Goal: Navigation & Orientation: Find specific page/section

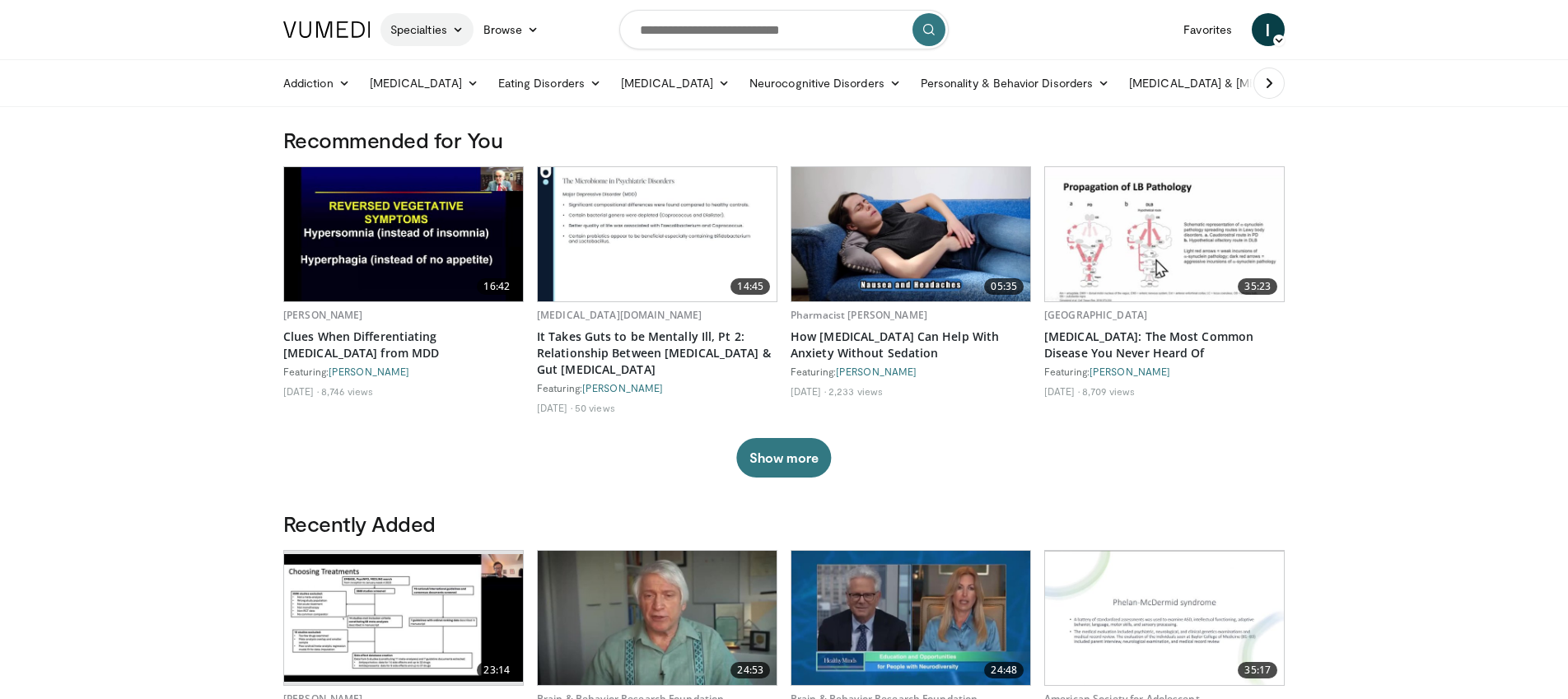
click at [446, 40] on link "Specialties" at bounding box center [426, 29] width 93 height 33
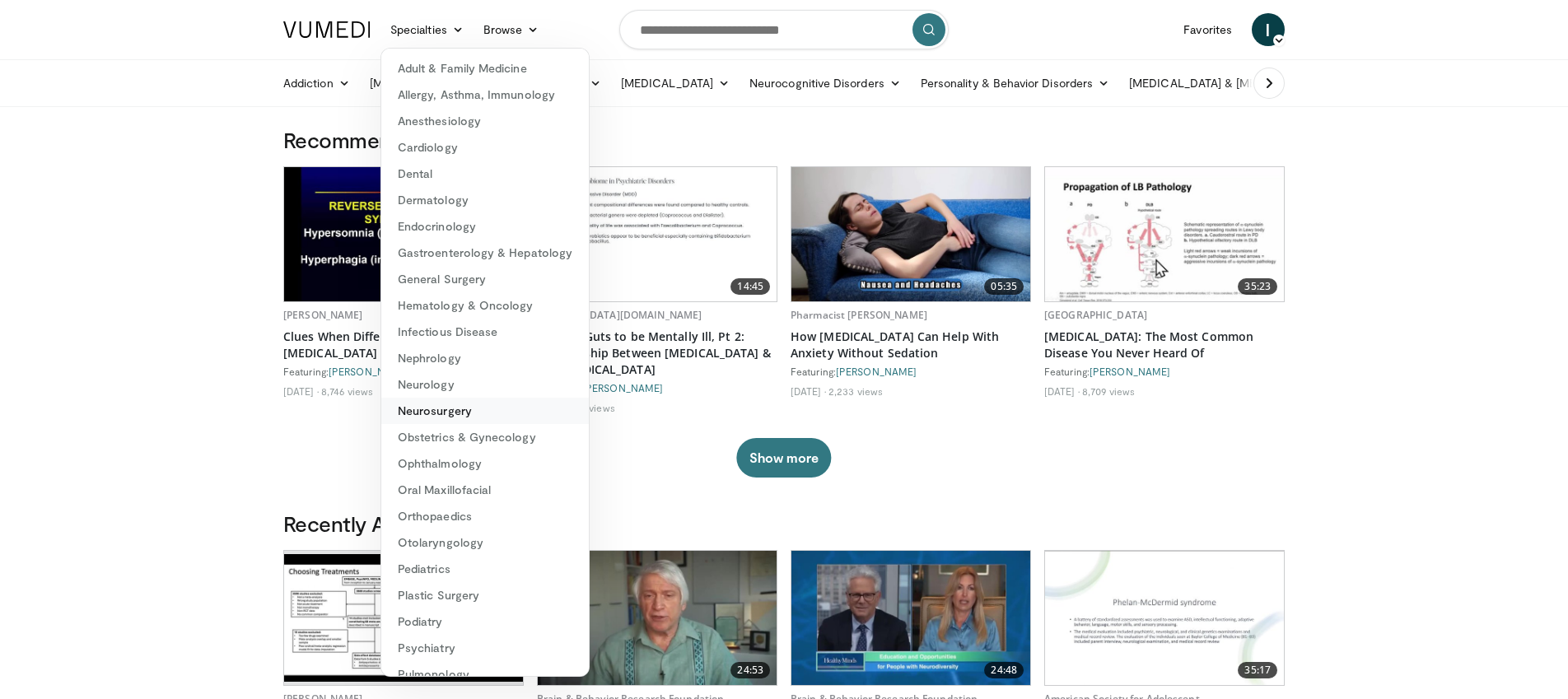
scroll to position [124, 0]
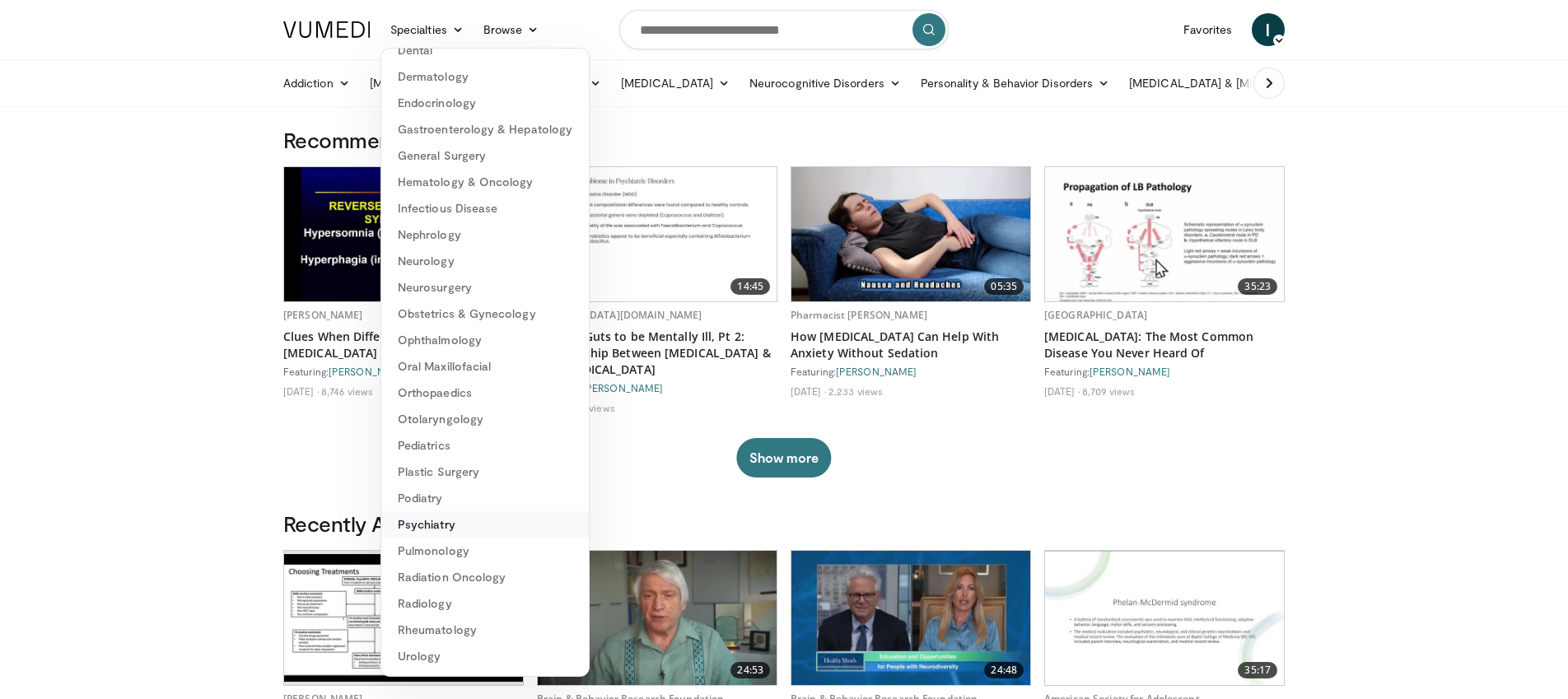
click at [430, 526] on link "Psychiatry" at bounding box center [485, 524] width 208 height 26
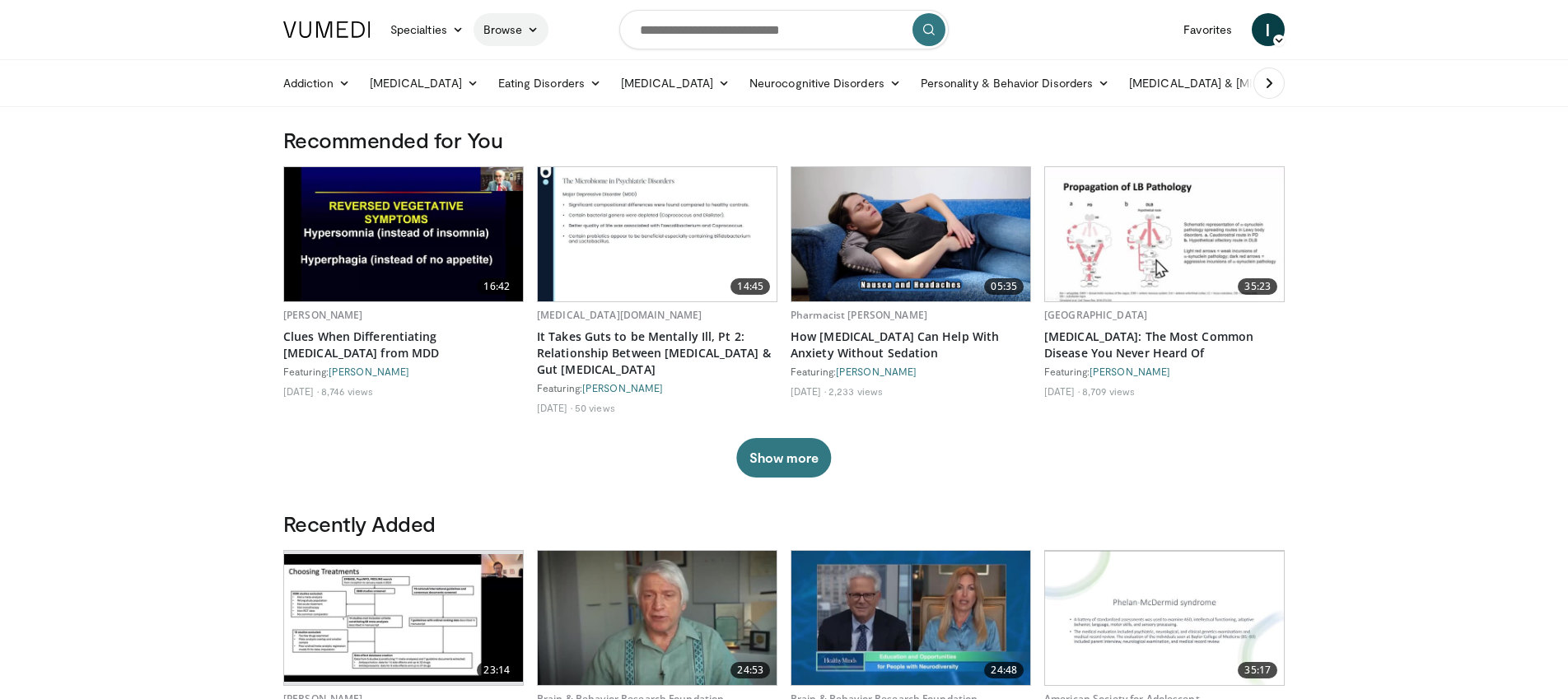
click at [522, 21] on link "Browse" at bounding box center [511, 29] width 76 height 33
click at [504, 24] on link "Browse" at bounding box center [511, 29] width 76 height 33
click at [533, 76] on link "Channels" at bounding box center [572, 68] width 196 height 26
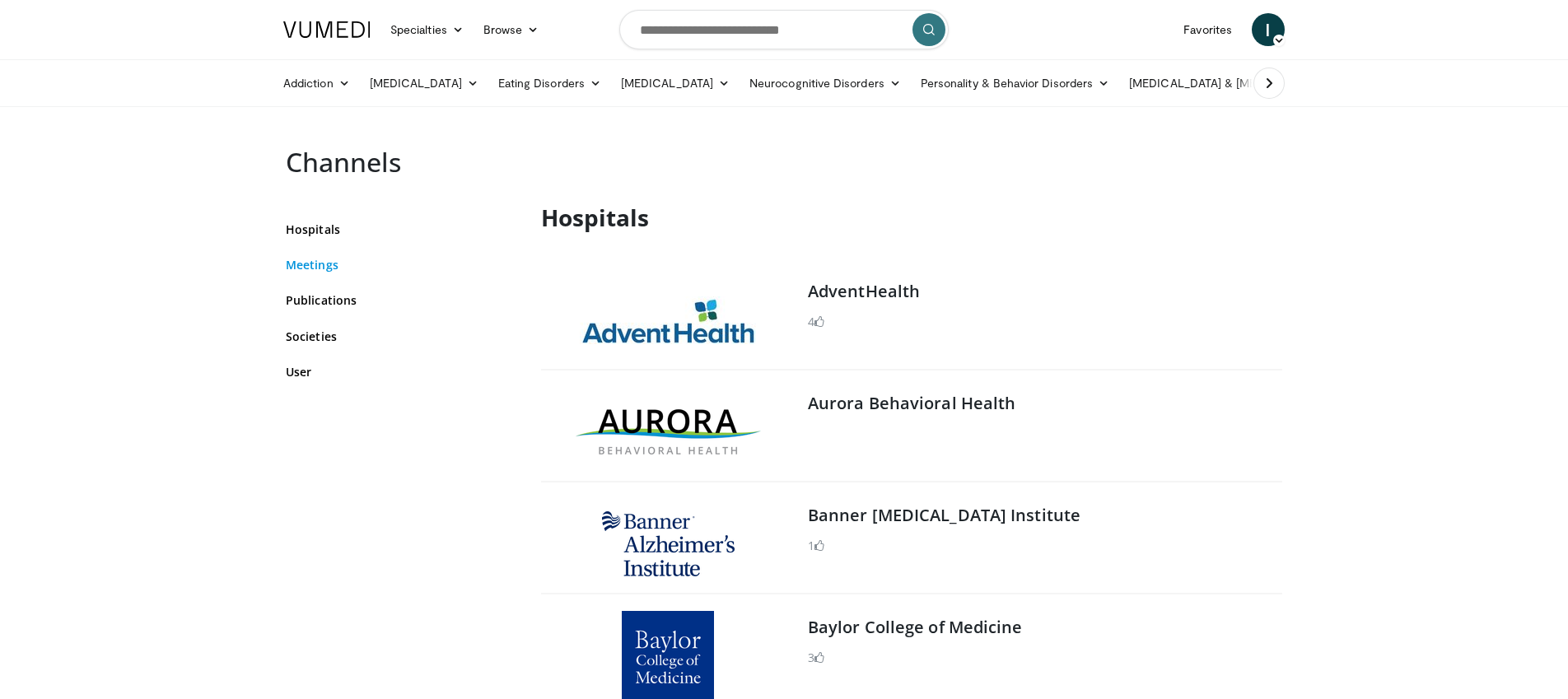
click at [316, 267] on link "Meetings" at bounding box center [400, 264] width 231 height 17
click at [303, 369] on link "User" at bounding box center [400, 371] width 231 height 17
